Goal: Information Seeking & Learning: Learn about a topic

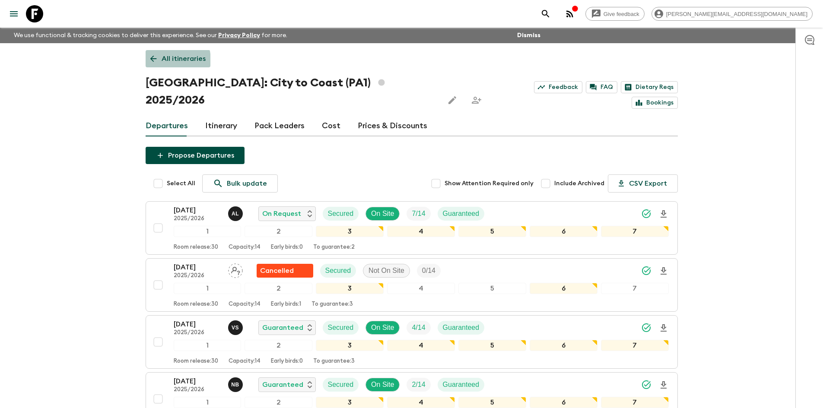
click at [152, 61] on icon at bounding box center [154, 59] width 10 height 10
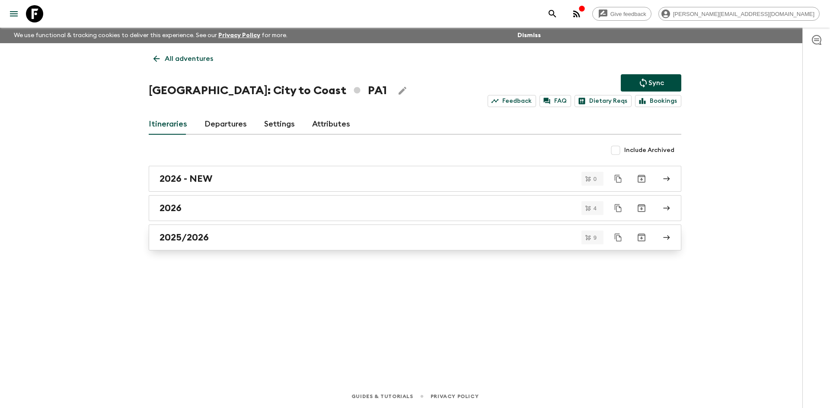
click at [176, 237] on h2 "2025/2026" at bounding box center [183, 237] width 49 height 11
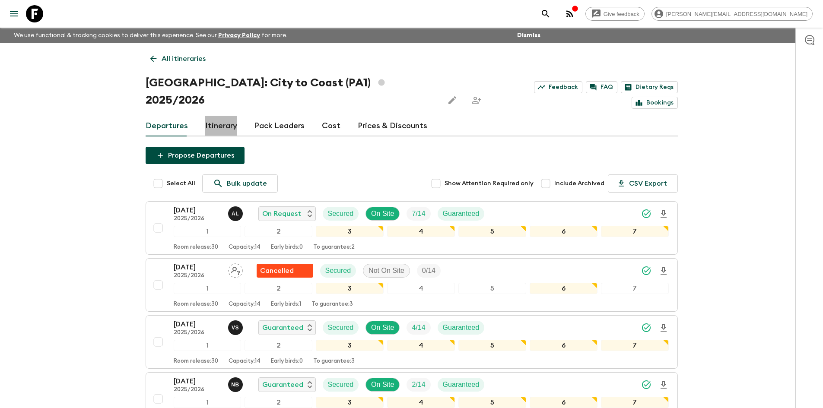
click at [217, 116] on link "Itinerary" at bounding box center [221, 126] width 32 height 21
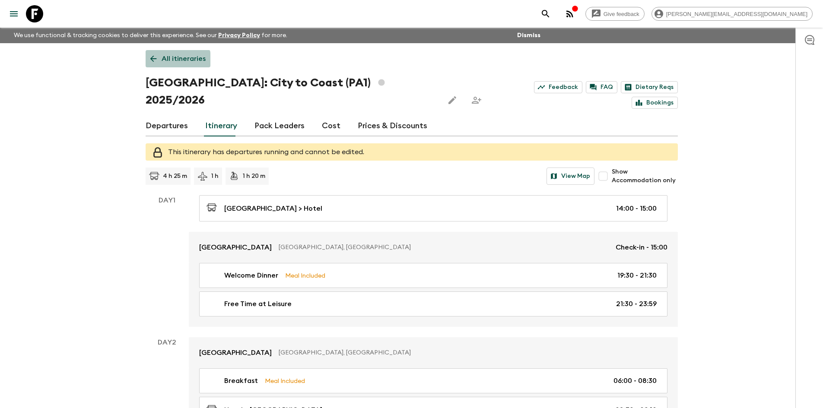
click at [150, 60] on icon at bounding box center [154, 59] width 10 height 10
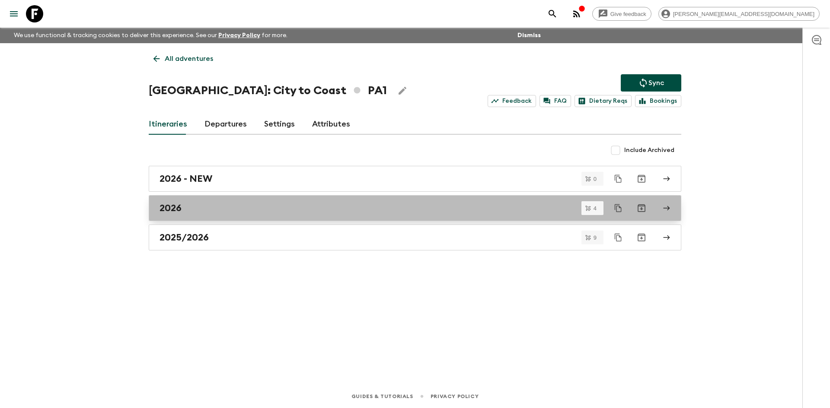
click at [173, 205] on h2 "2026" at bounding box center [170, 208] width 22 height 11
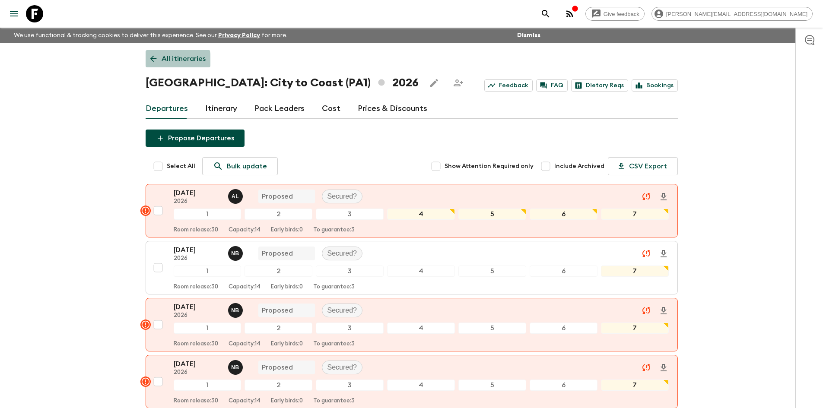
click at [152, 61] on icon at bounding box center [154, 59] width 10 height 10
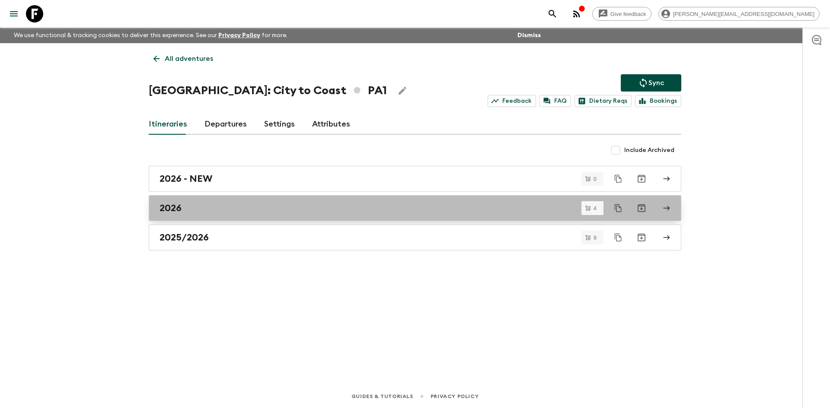
click at [157, 207] on link "2026" at bounding box center [415, 208] width 532 height 26
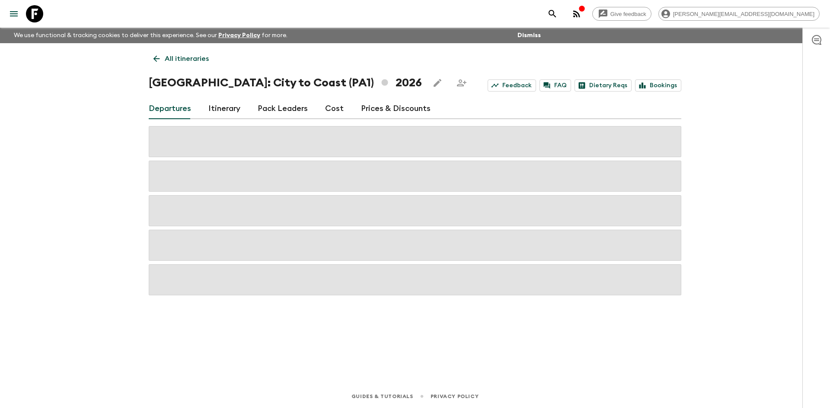
click at [228, 109] on link "Itinerary" at bounding box center [224, 109] width 32 height 21
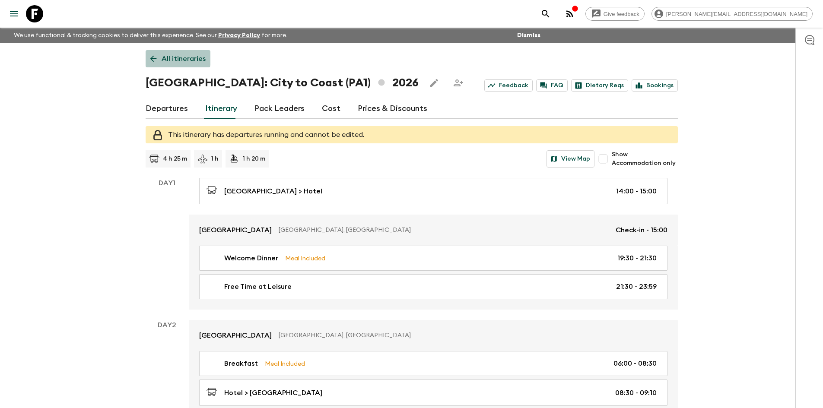
click at [149, 57] on icon at bounding box center [154, 59] width 10 height 10
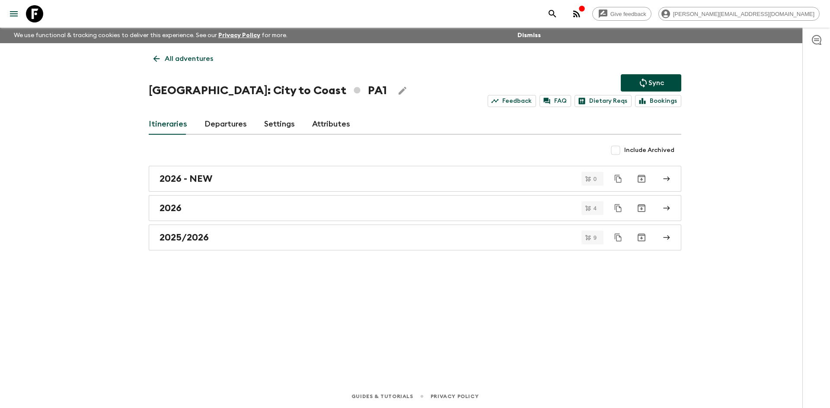
click at [178, 192] on div "2026 - NEW 0 2026 4 2025/2026 9" at bounding box center [415, 208] width 532 height 85
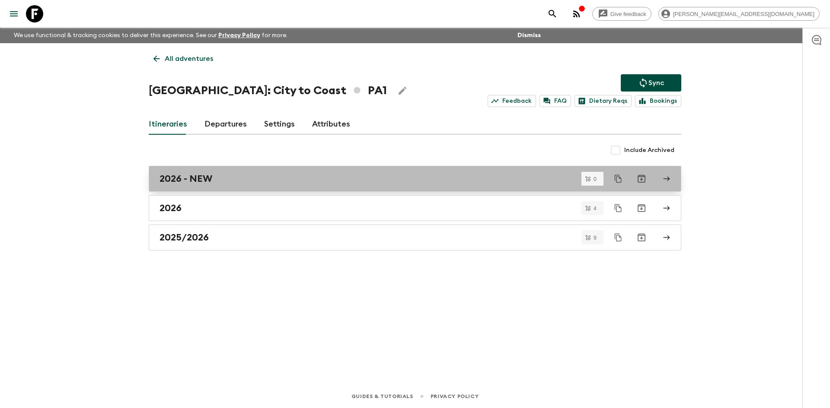
click at [173, 177] on h2 "2026 - NEW" at bounding box center [185, 178] width 53 height 11
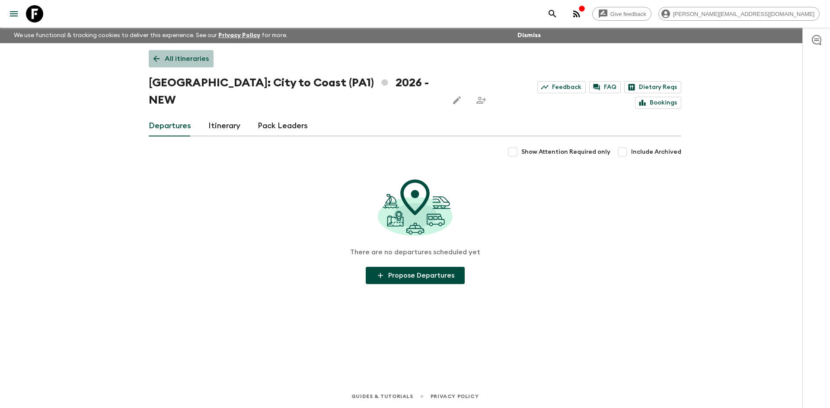
click at [160, 61] on icon at bounding box center [157, 59] width 10 height 10
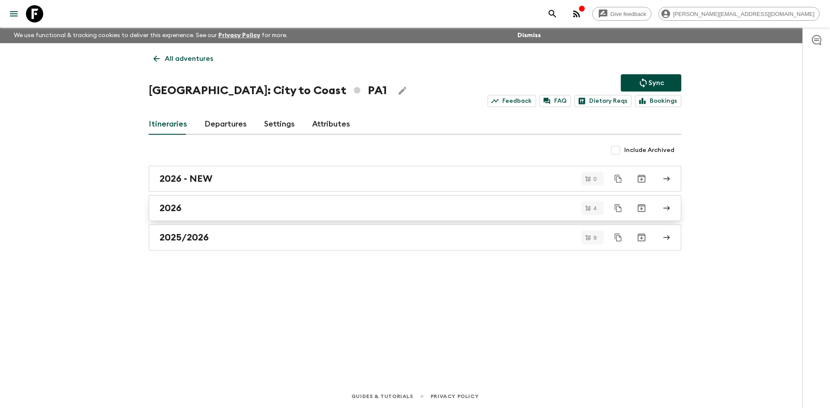
click at [220, 212] on div "2026" at bounding box center [406, 208] width 494 height 11
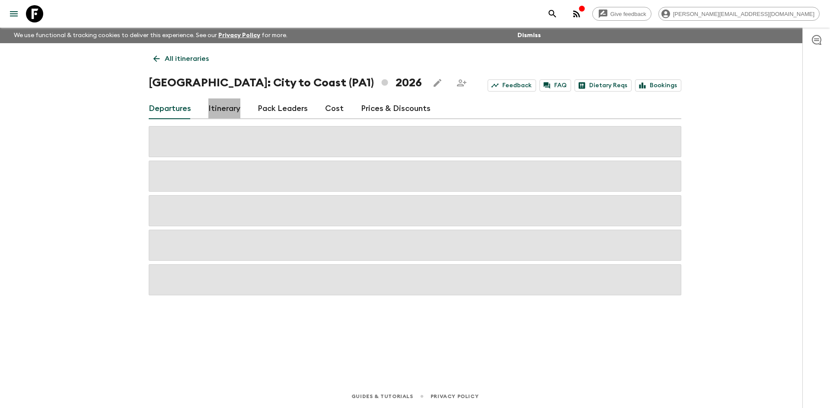
click at [231, 105] on link "Itinerary" at bounding box center [224, 109] width 32 height 21
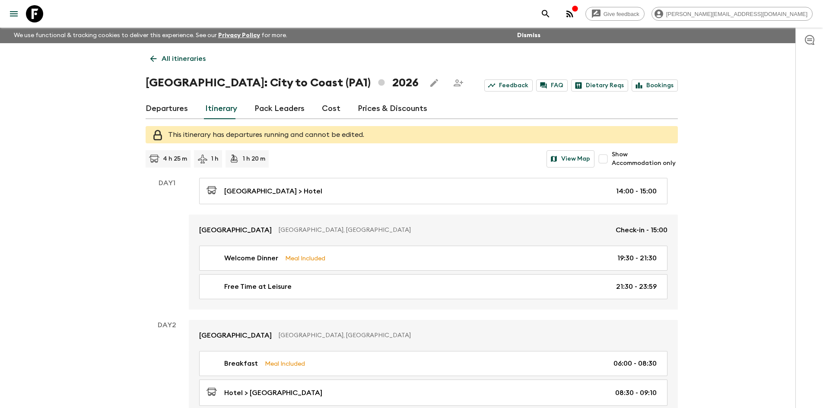
click at [155, 115] on link "Departures" at bounding box center [167, 109] width 42 height 21
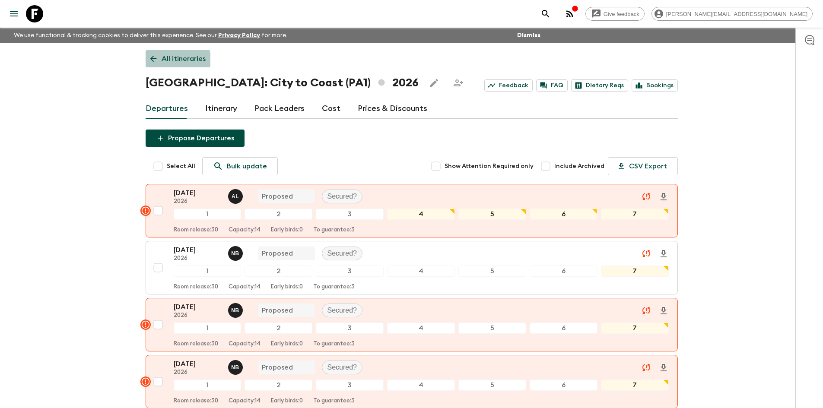
click at [152, 61] on icon at bounding box center [154, 59] width 10 height 10
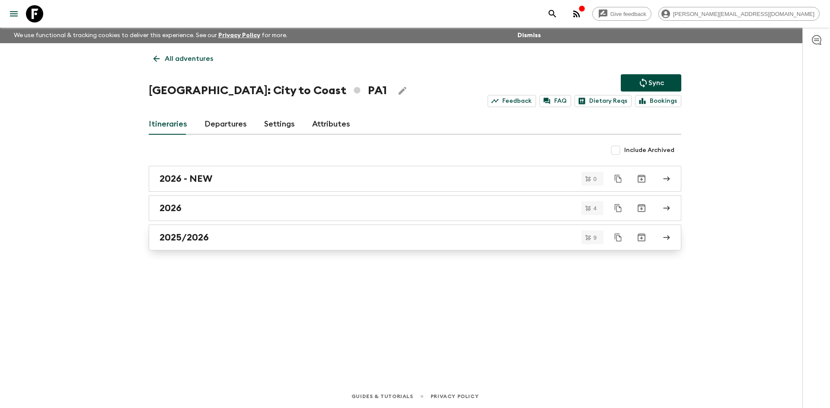
click at [208, 236] on h2 "2025/2026" at bounding box center [183, 237] width 49 height 11
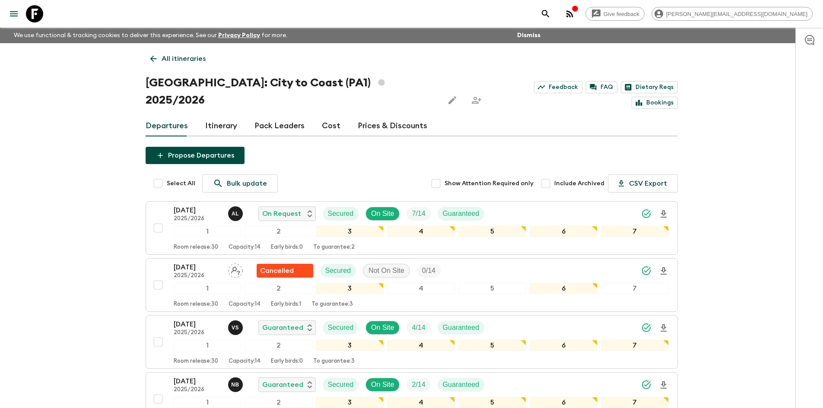
click at [220, 97] on div "All itineraries [GEOGRAPHIC_DATA]: City to Coast (PA1) 2025/2026 Feedback FAQ D…" at bounding box center [411, 392] width 553 height 699
click at [211, 116] on link "Itinerary" at bounding box center [221, 126] width 32 height 21
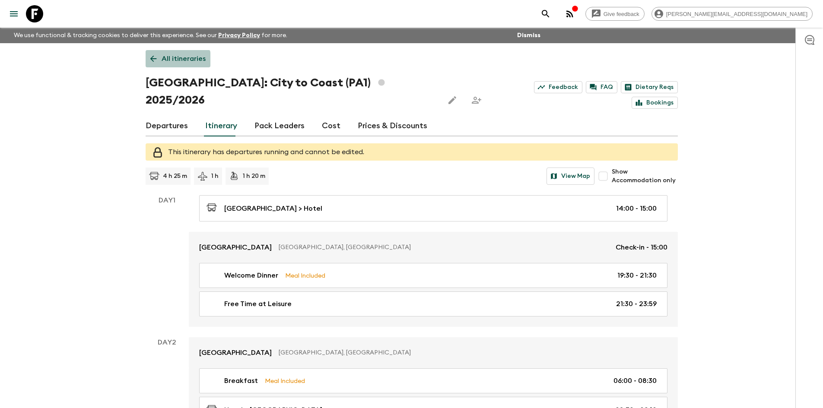
click at [154, 60] on icon at bounding box center [154, 59] width 10 height 10
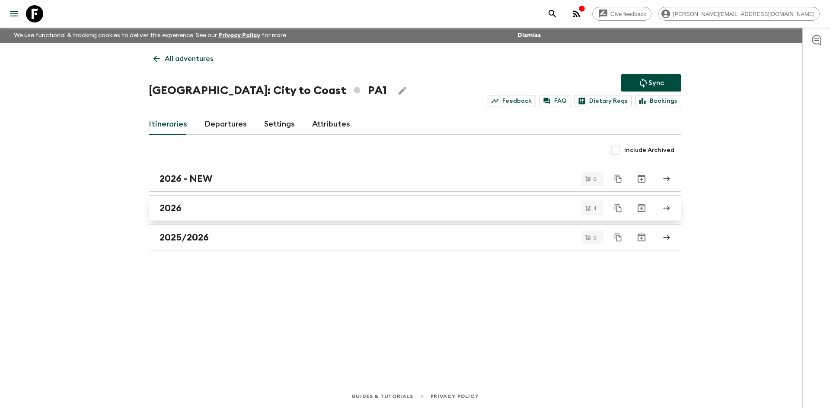
click at [203, 210] on div "2026" at bounding box center [406, 208] width 494 height 11
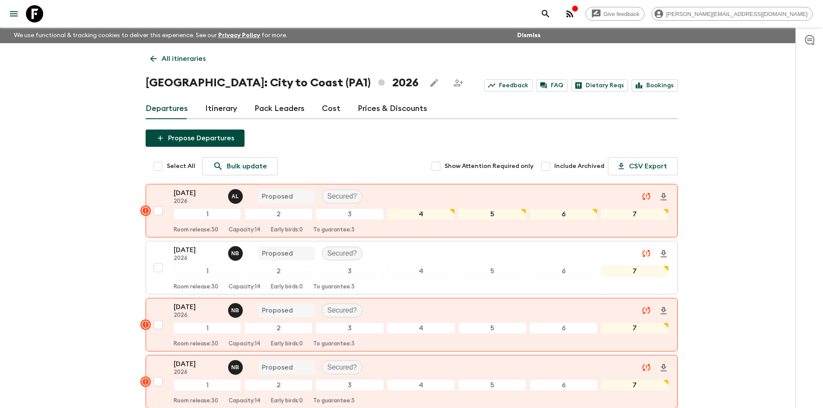
click at [150, 56] on icon at bounding box center [154, 59] width 10 height 10
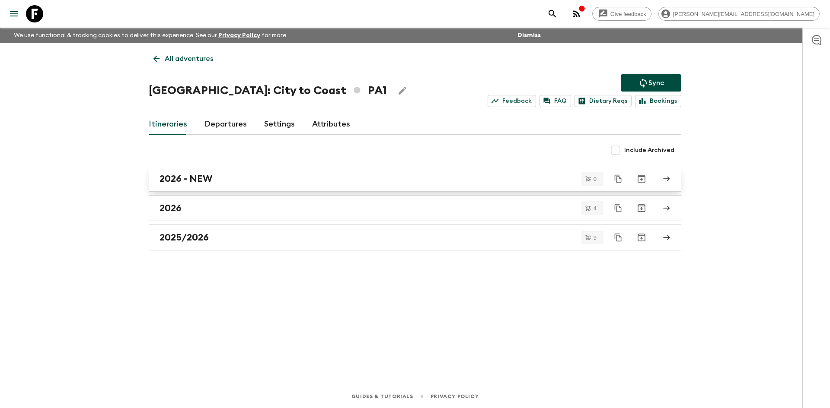
click at [225, 178] on div "2026 - NEW" at bounding box center [406, 178] width 494 height 11
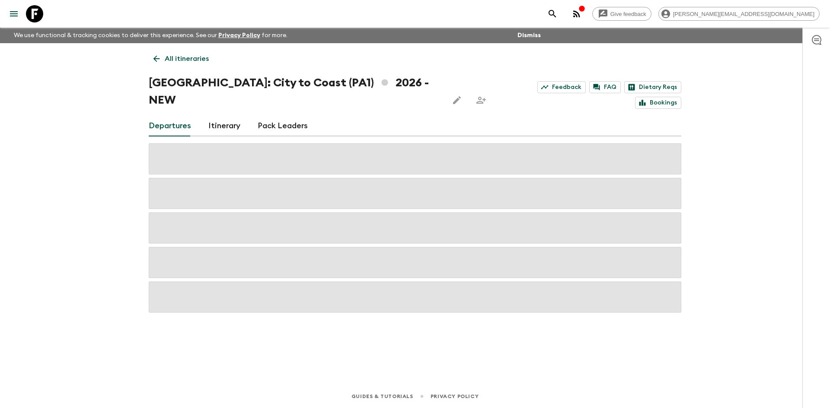
click at [224, 116] on link "Itinerary" at bounding box center [224, 126] width 32 height 21
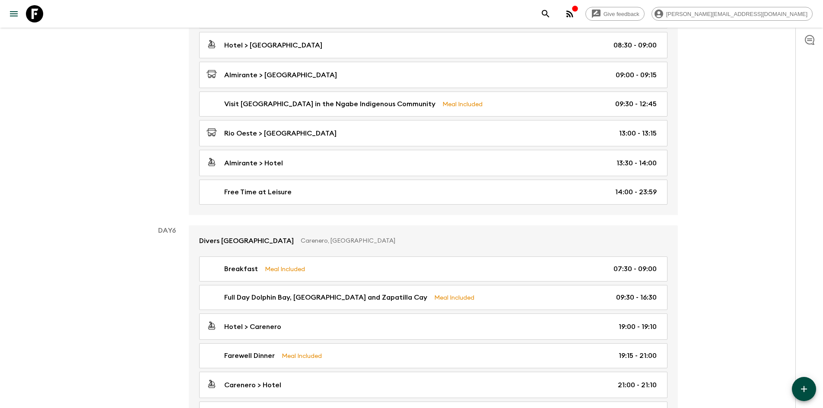
scroll to position [1069, 0]
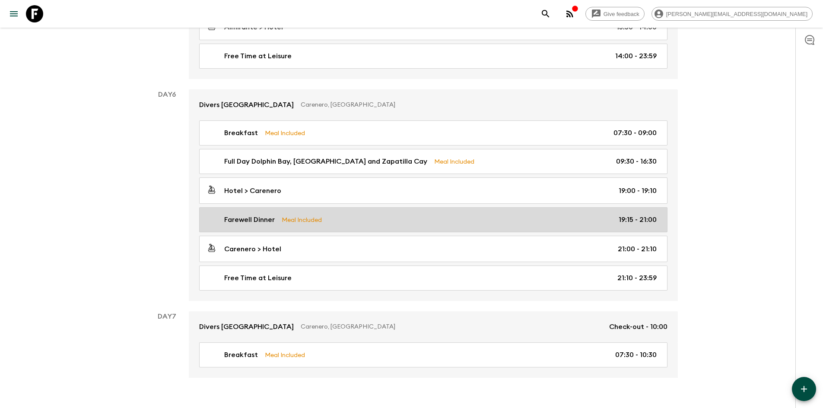
click at [370, 215] on div "Farewell Dinner Meal Included 19:15 - 21:00" at bounding box center [432, 220] width 450 height 10
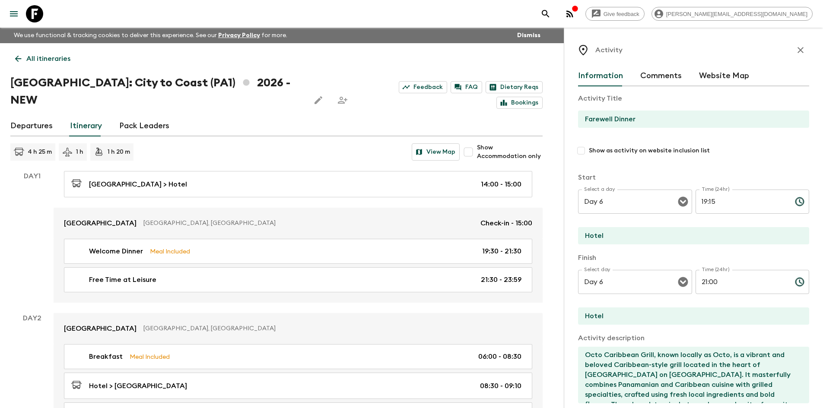
click at [17, 56] on icon at bounding box center [18, 59] width 10 height 10
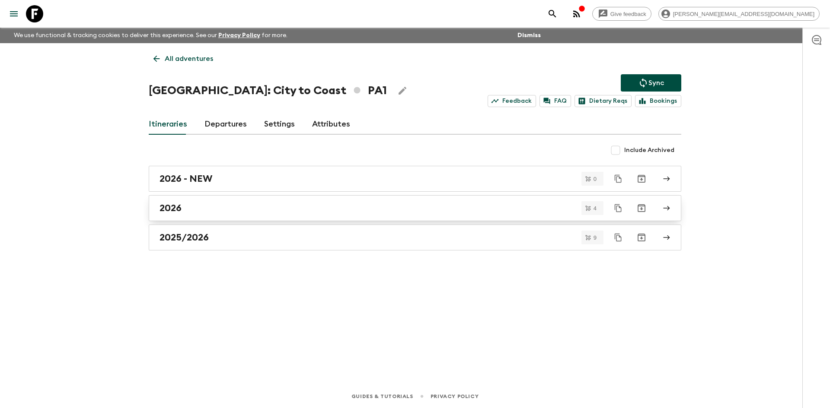
click at [243, 203] on div "2026" at bounding box center [406, 208] width 494 height 11
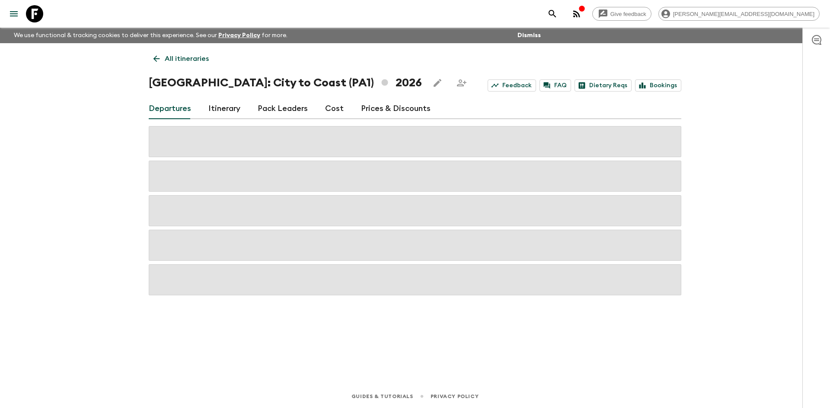
click at [162, 58] on link "All itineraries" at bounding box center [181, 58] width 65 height 17
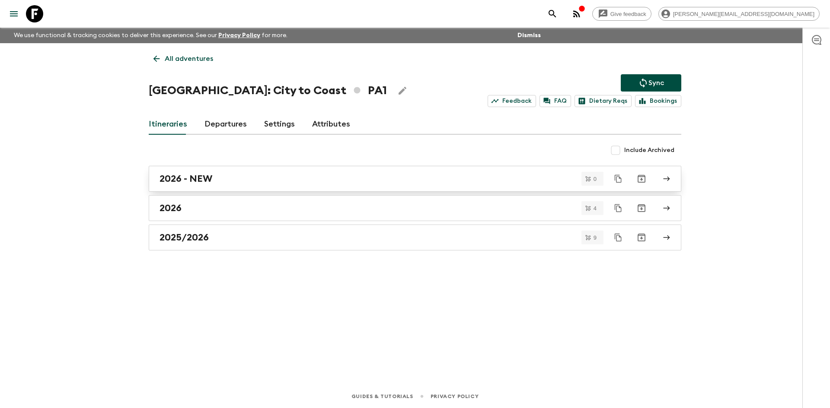
click at [196, 172] on link "2026 - NEW" at bounding box center [415, 179] width 532 height 26
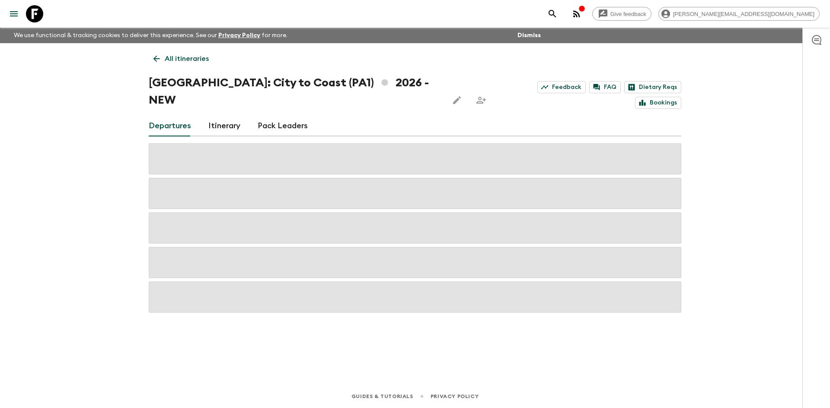
click at [224, 116] on link "Itinerary" at bounding box center [224, 126] width 32 height 21
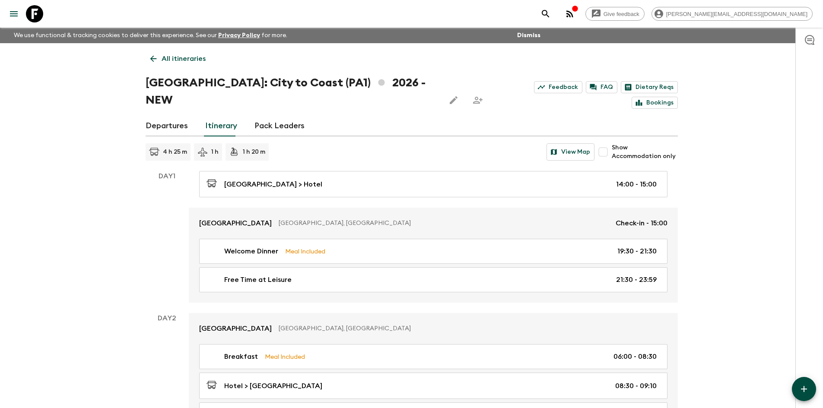
click at [156, 58] on icon at bounding box center [154, 59] width 10 height 10
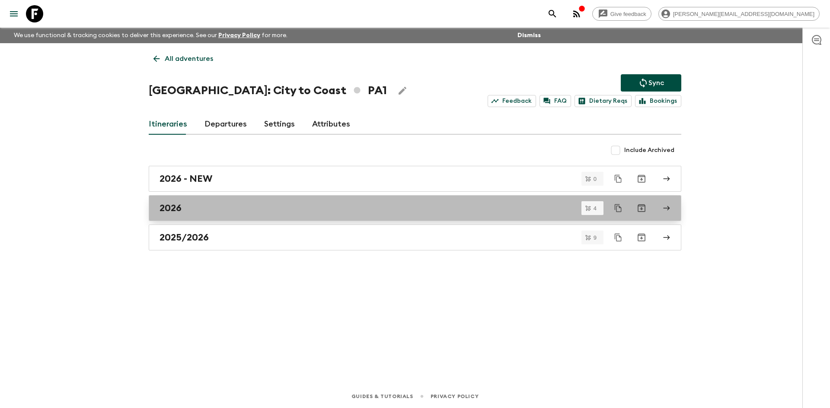
click at [176, 198] on link "2026" at bounding box center [415, 208] width 532 height 26
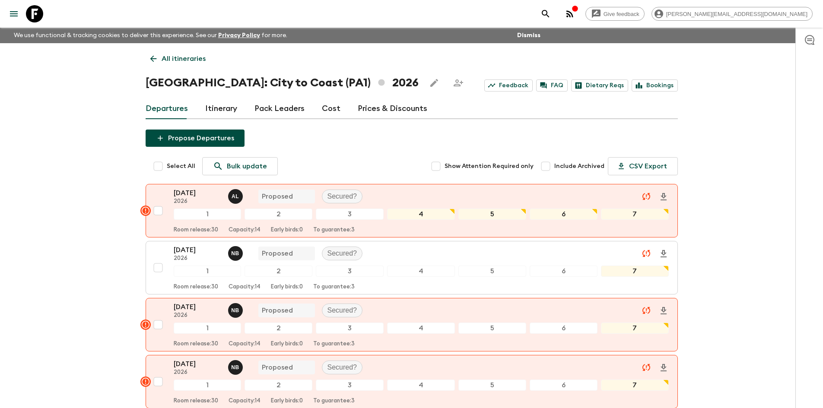
click at [156, 60] on icon at bounding box center [154, 59] width 10 height 10
